Goal: Find specific page/section: Find specific page/section

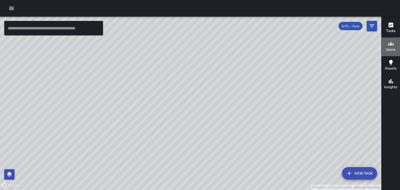
click at [388, 47] on h6 "Users" at bounding box center [391, 50] width 10 height 6
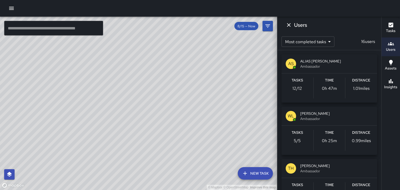
click at [346, 108] on div "[PERSON_NAME] Ambassador" at bounding box center [330, 116] width 96 height 19
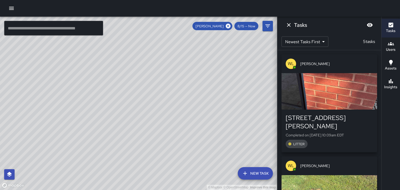
click at [292, 26] on button "Dismiss" at bounding box center [289, 25] width 10 height 10
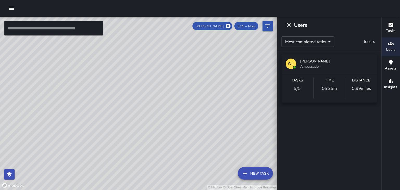
click at [292, 27] on icon "Dismiss" at bounding box center [289, 25] width 6 height 6
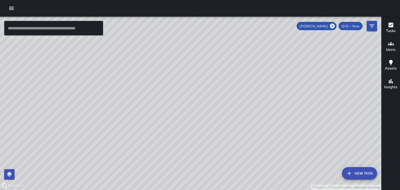
click at [389, 49] on h6 "Users" at bounding box center [391, 50] width 10 height 6
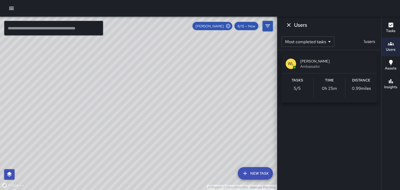
click at [227, 28] on icon at bounding box center [228, 26] width 6 height 6
